Goal: Task Accomplishment & Management: Manage account settings

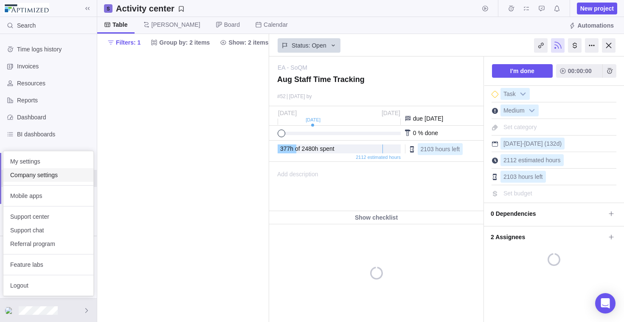
click at [54, 174] on span "Company settings" at bounding box center [48, 175] width 76 height 8
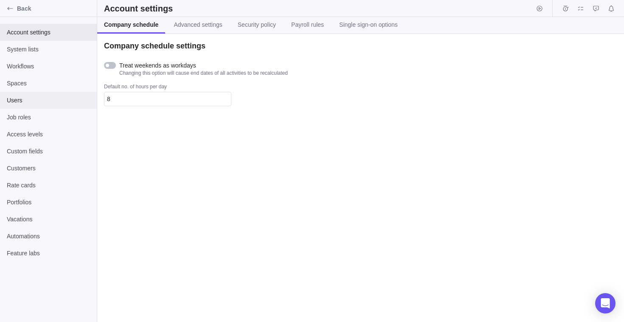
click at [37, 98] on span "Users" at bounding box center [48, 100] width 83 height 8
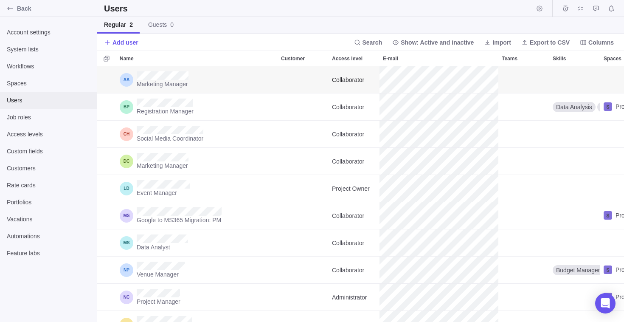
scroll to position [249, 520]
click at [371, 43] on span "Search" at bounding box center [368, 43] width 35 height 12
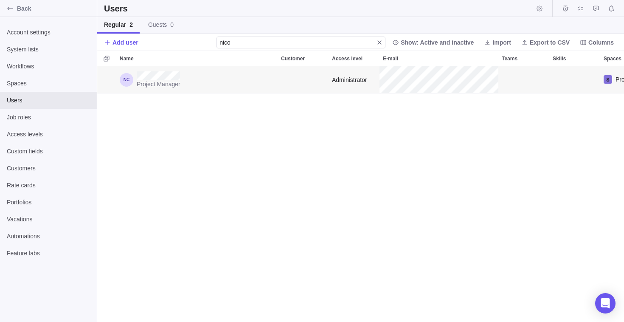
type input "nico"
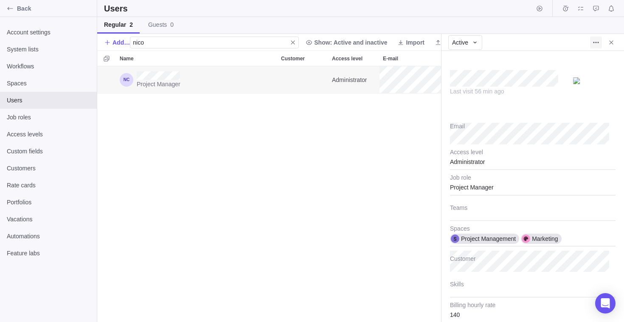
type textarea "x"
click at [592, 41] on span "More actions" at bounding box center [596, 43] width 12 height 12
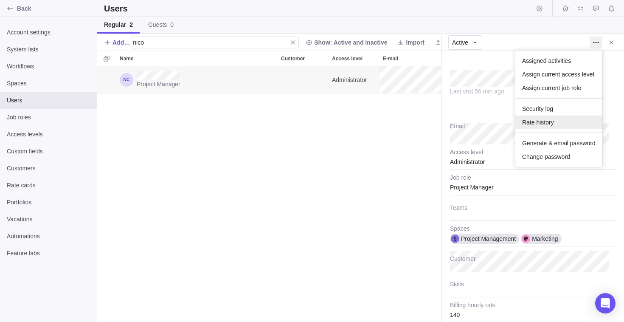
click at [545, 126] on span "Rate history" at bounding box center [538, 122] width 32 height 8
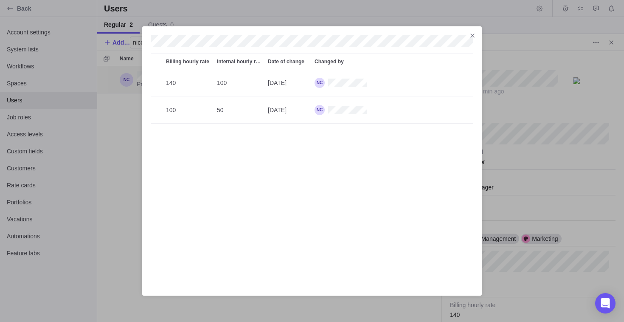
scroll to position [211, 316]
click at [470, 34] on icon "Close" at bounding box center [472, 35] width 7 height 7
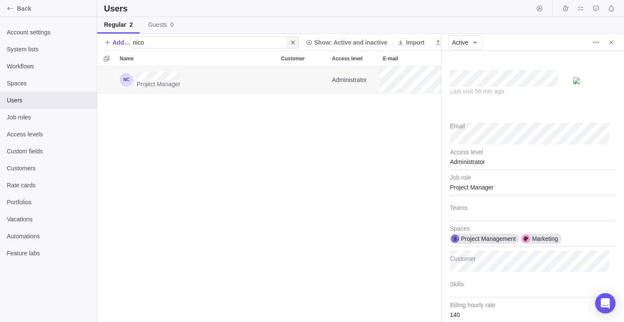
click at [294, 45] on icon "Close" at bounding box center [292, 42] width 7 height 7
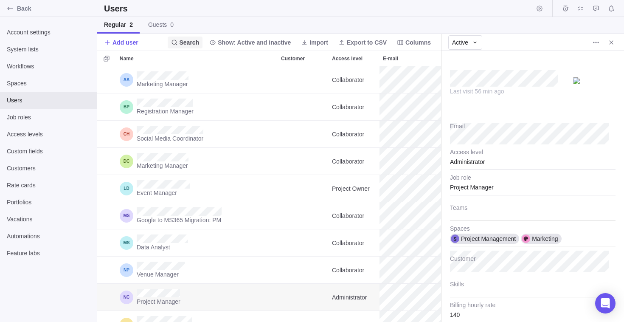
click at [193, 42] on span "Search" at bounding box center [190, 42] width 20 height 8
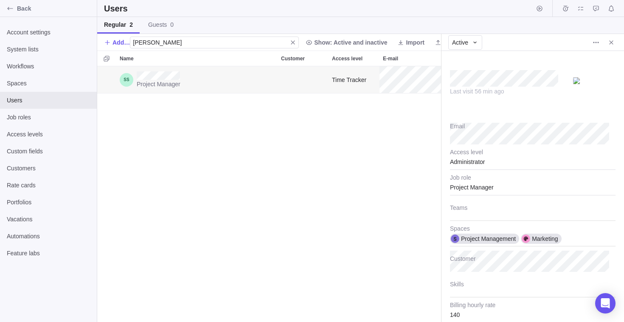
type input "[PERSON_NAME]"
type textarea "x"
click at [591, 43] on span "More actions" at bounding box center [596, 43] width 12 height 12
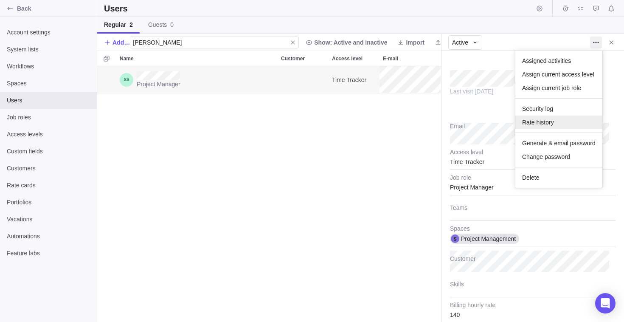
click at [544, 122] on span "Rate history" at bounding box center [538, 122] width 32 height 8
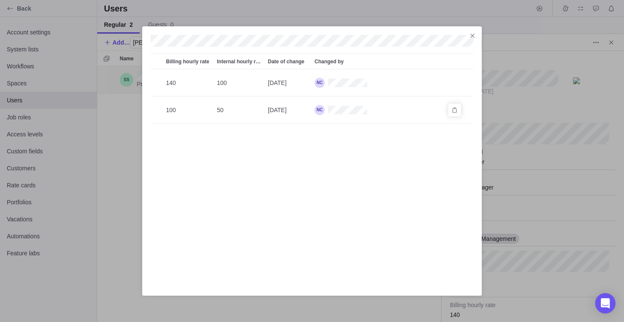
scroll to position [211, 316]
click at [472, 34] on icon "Close" at bounding box center [472, 35] width 7 height 7
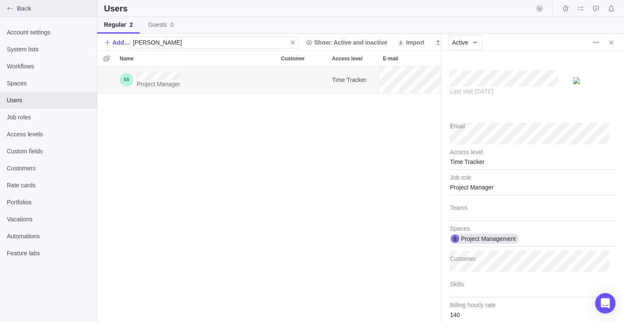
click at [17, 5] on span "Back" at bounding box center [55, 8] width 76 height 8
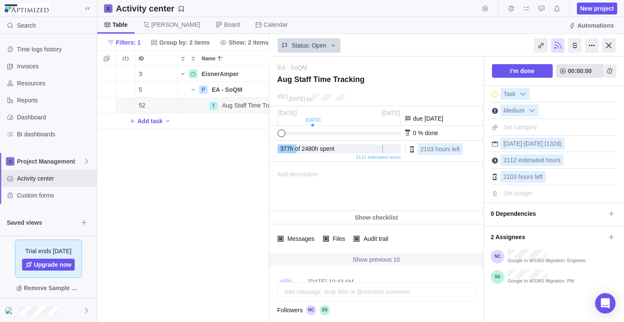
scroll to position [249, 166]
click at [575, 44] on div at bounding box center [575, 45] width 14 height 14
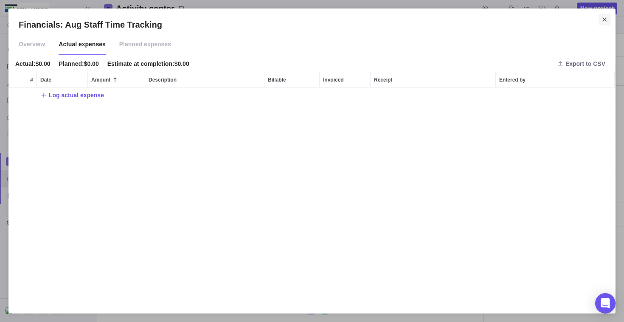
scroll to position [209, 601]
click at [605, 19] on icon "Close" at bounding box center [604, 19] width 7 height 7
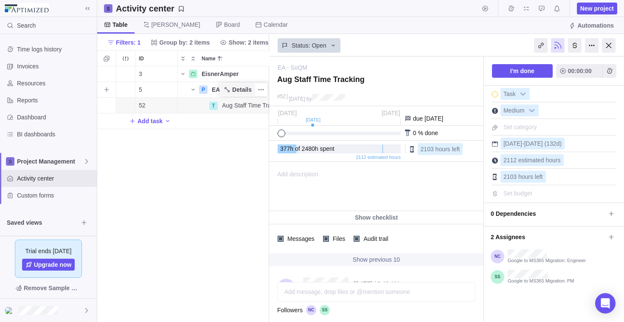
click at [247, 89] on span "Details" at bounding box center [242, 89] width 20 height 8
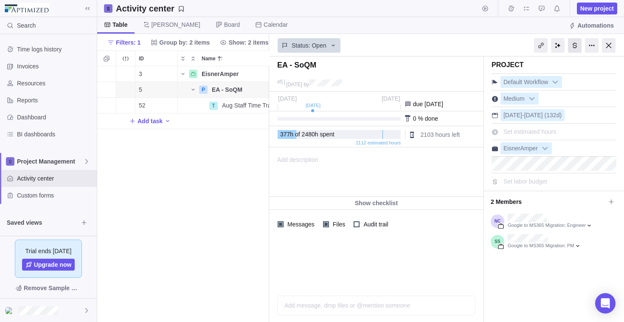
click at [574, 46] on div at bounding box center [575, 45] width 14 height 14
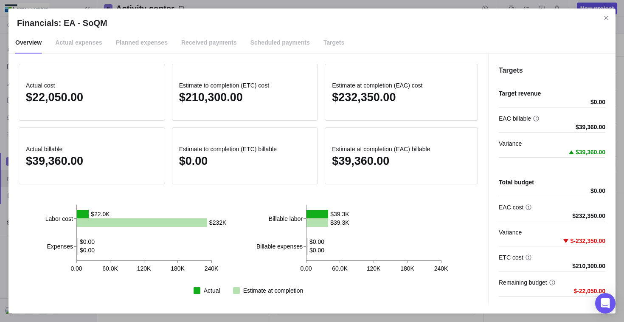
click at [582, 48] on div "Overview Actual expenses Planned expenses Received payments Scheduled payments …" at bounding box center [311, 42] width 607 height 21
